Goal: Transaction & Acquisition: Book appointment/travel/reservation

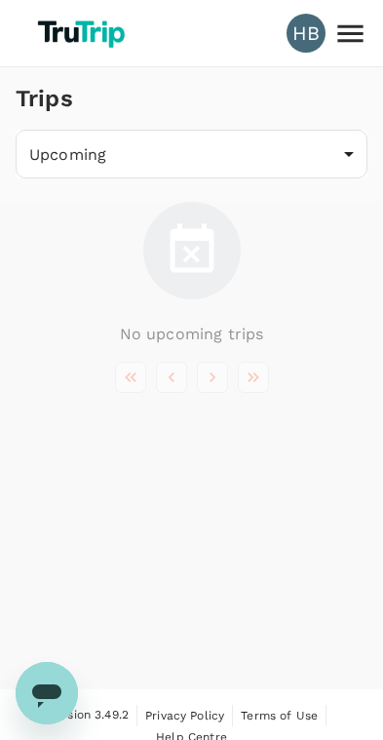
click at [358, 35] on icon at bounding box center [350, 34] width 34 height 34
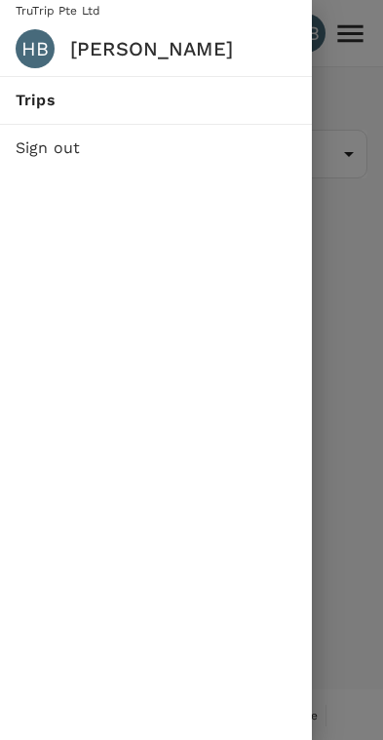
click at [337, 85] on div at bounding box center [191, 370] width 383 height 740
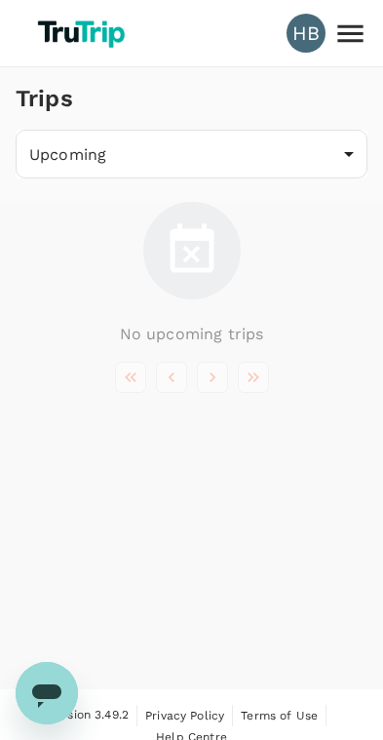
click at [57, 46] on img at bounding box center [83, 33] width 104 height 43
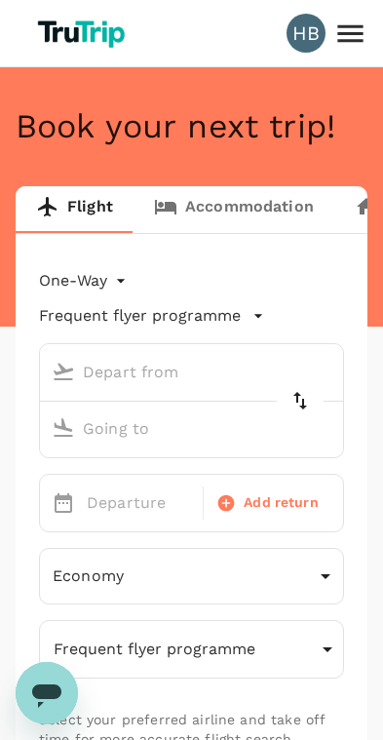
type input "roundtrip"
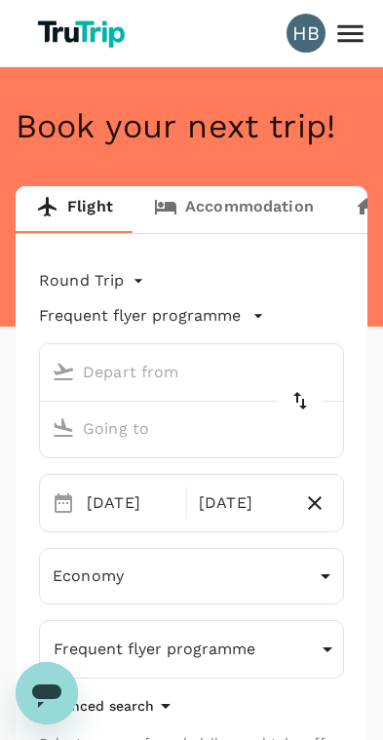
type input "[GEOGRAPHIC_DATA] ([GEOGRAPHIC_DATA])"
type input "Singapore Changi (SIN)"
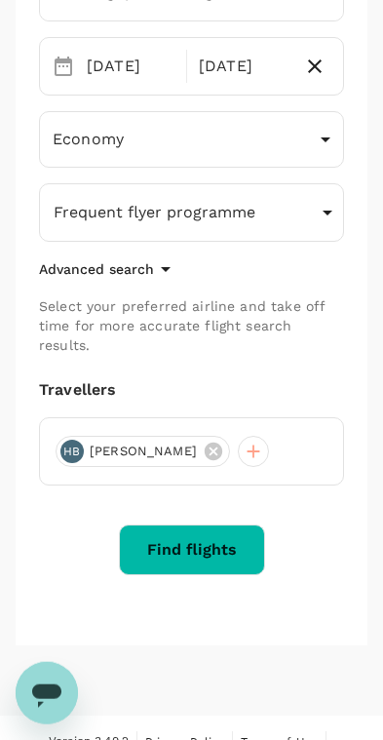
scroll to position [437, 0]
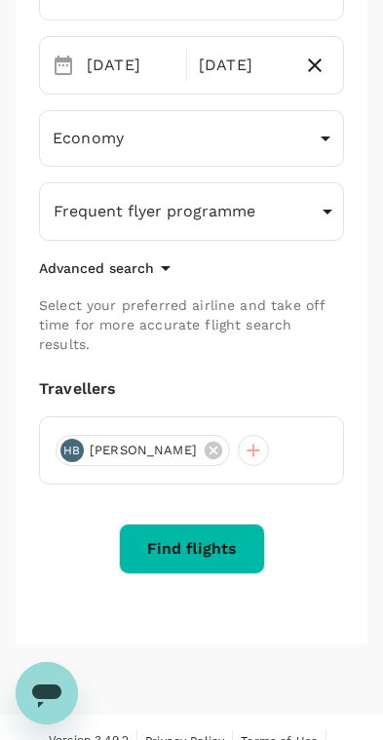
click at [197, 534] on button "Find flights" at bounding box center [192, 548] width 146 height 51
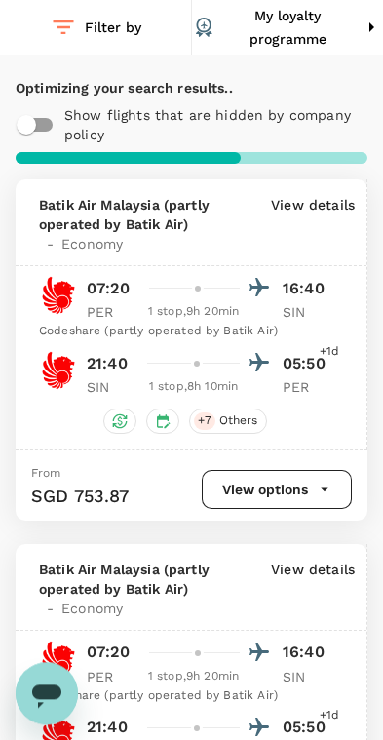
scroll to position [132, 0]
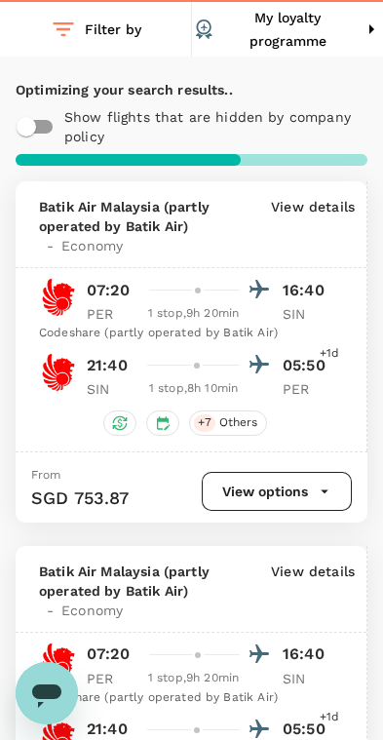
click at [282, 511] on button "View options" at bounding box center [277, 491] width 150 height 39
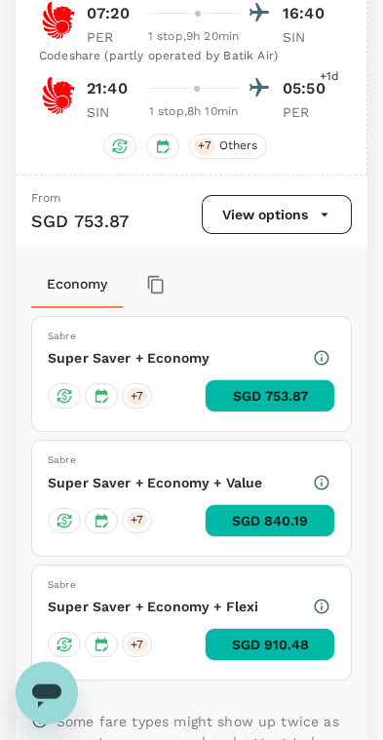
scroll to position [410, 0]
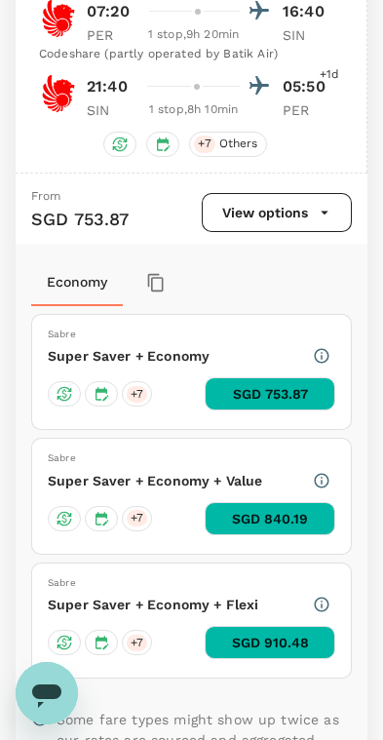
click at [331, 221] on icon "button" at bounding box center [325, 213] width 18 height 18
